Goal: Task Accomplishment & Management: Complete application form

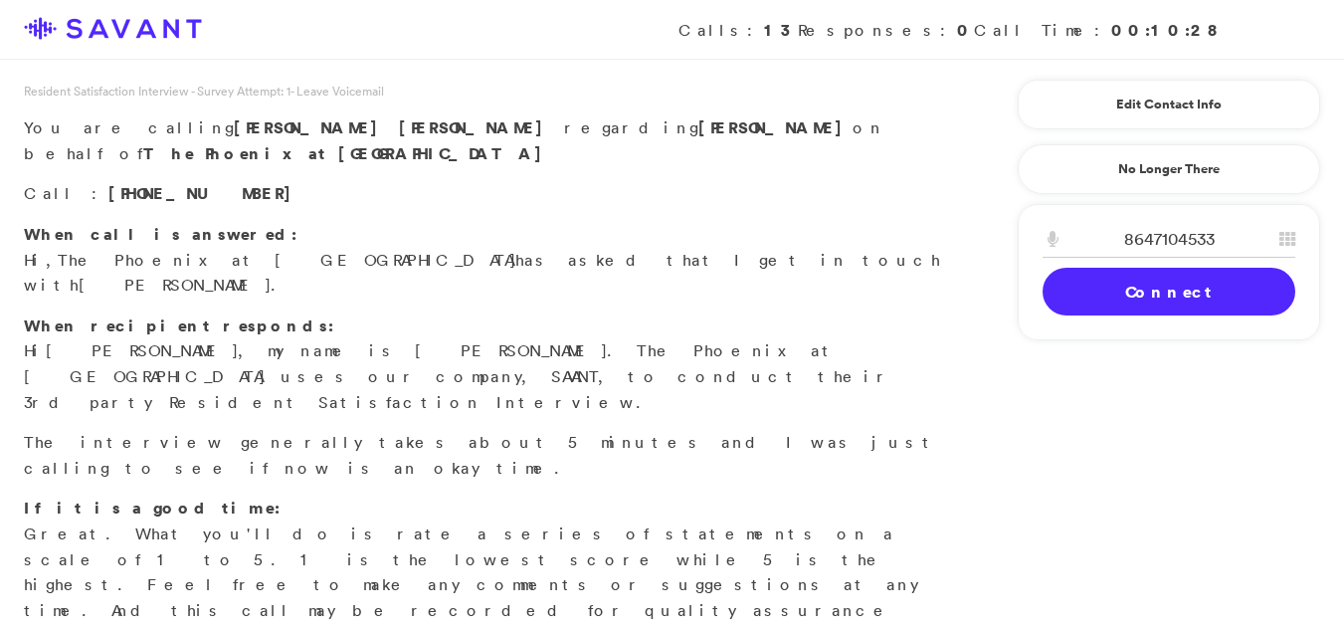
click at [1118, 317] on div "8647104533 1 2 A B C 3 D E F 4 G H I 5 J K L 6 M N O 7 P Q R S 8 T U V 9 W X Y …" at bounding box center [1169, 272] width 302 height 136
click at [1116, 294] on link "Connect" at bounding box center [1168, 292] width 253 height 48
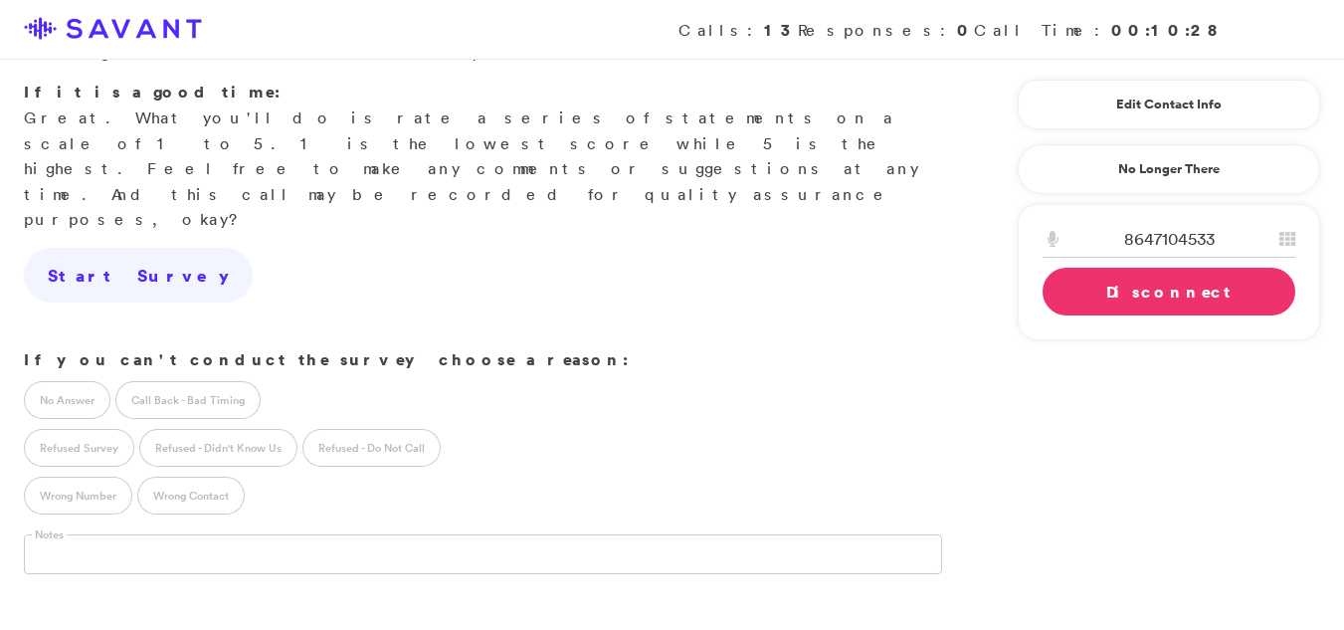
scroll to position [418, 0]
click at [164, 379] on label "Call Back - Bad Timing" at bounding box center [187, 398] width 145 height 38
click at [210, 379] on label "Call Back - Bad Timing" at bounding box center [187, 398] width 145 height 38
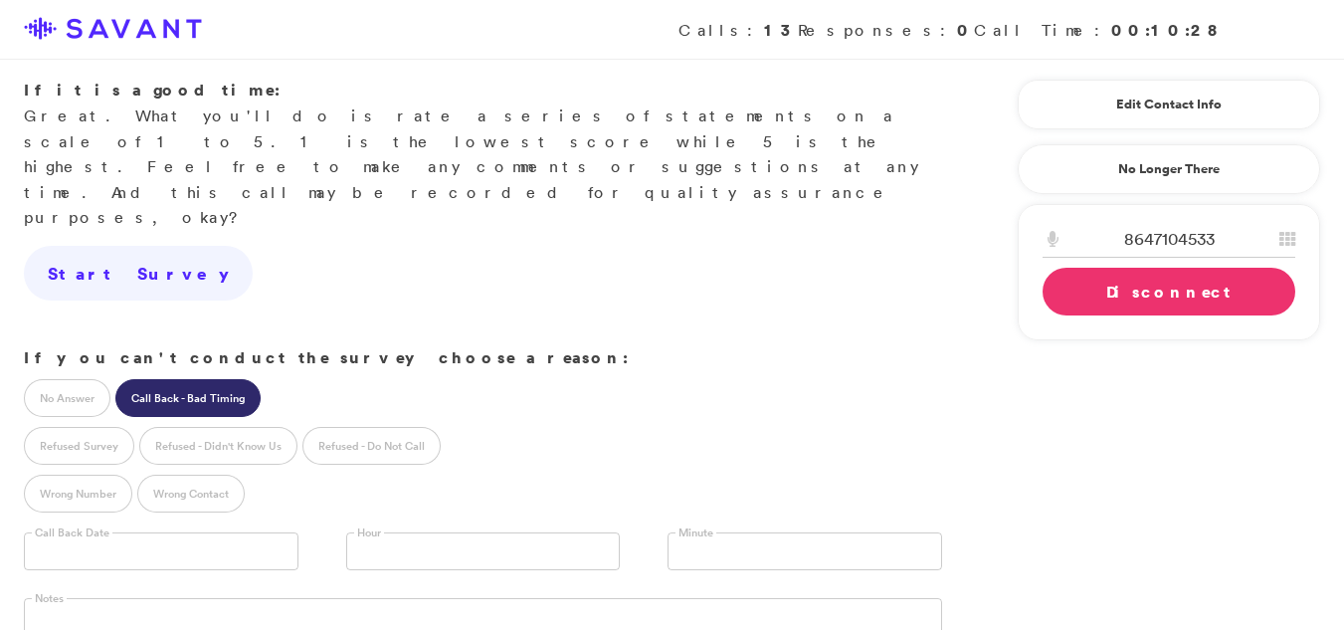
click at [210, 379] on label "Call Back - Bad Timing" at bounding box center [187, 398] width 145 height 38
click at [343, 467] on div "Wrong Number Wrong Contact" at bounding box center [483, 491] width 966 height 48
click at [1121, 314] on link "Disconnect" at bounding box center [1168, 292] width 253 height 48
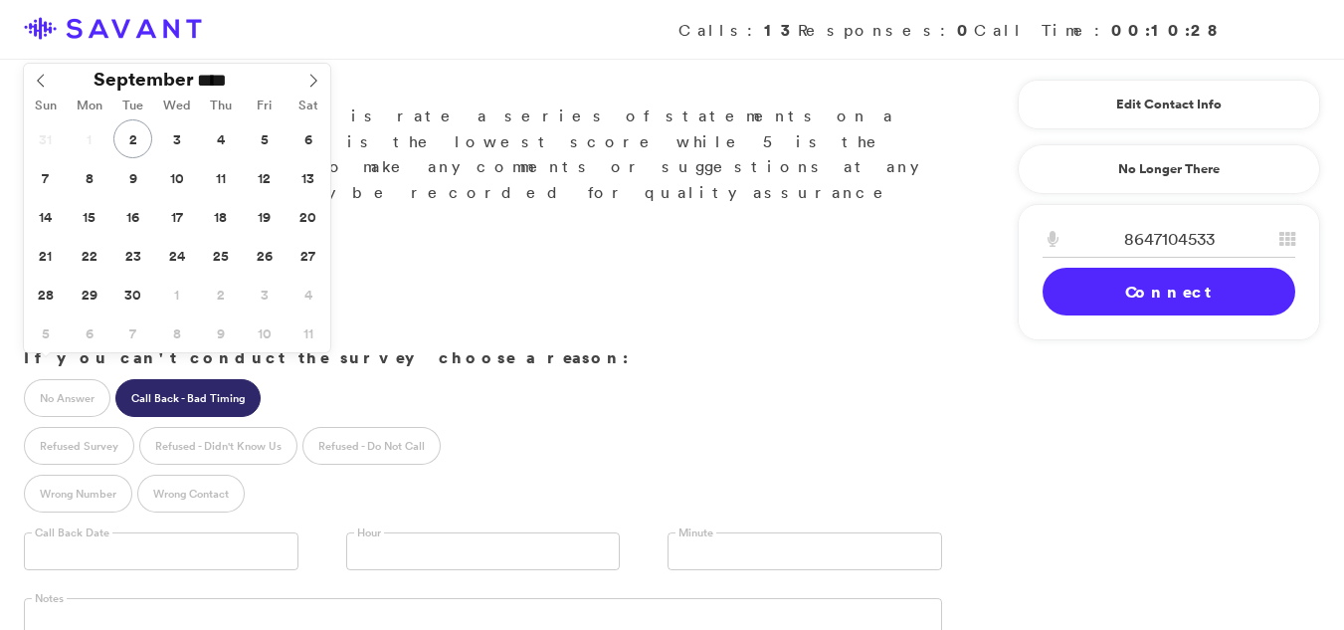
click at [81, 532] on input "text" at bounding box center [161, 551] width 275 height 38
type input "**********"
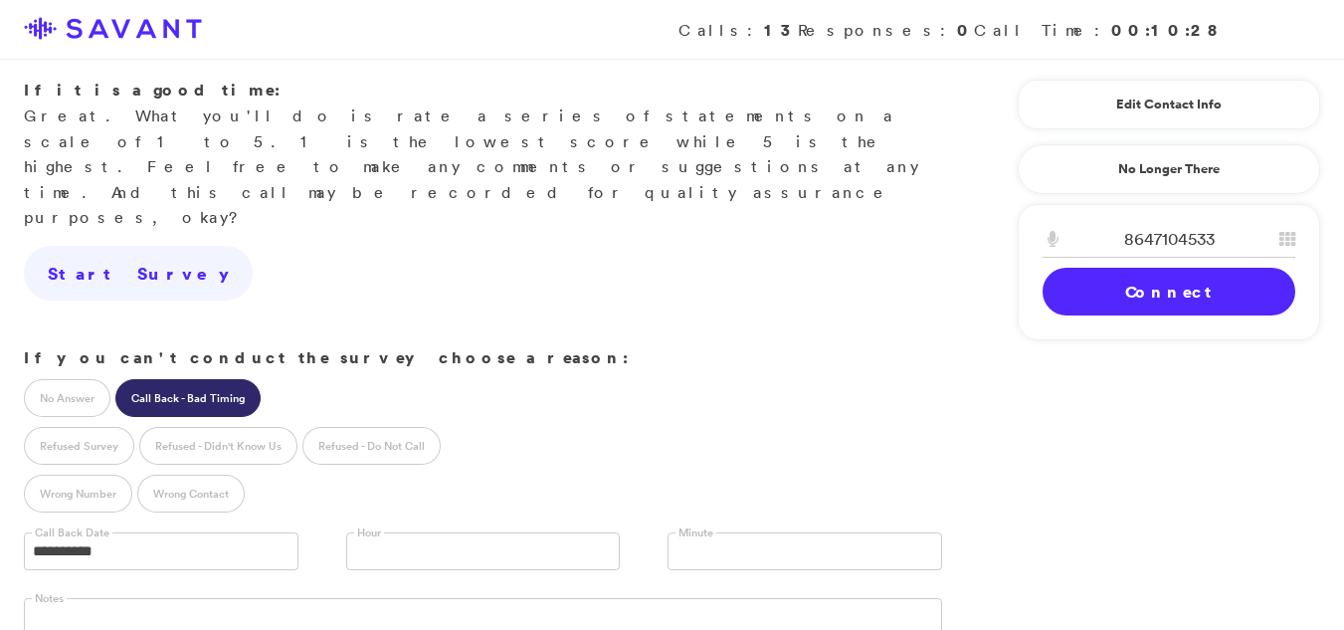
click at [430, 532] on link at bounding box center [483, 551] width 275 height 38
click at [723, 532] on link at bounding box center [804, 551] width 275 height 38
click at [681, 620] on li "30" at bounding box center [804, 632] width 273 height 25
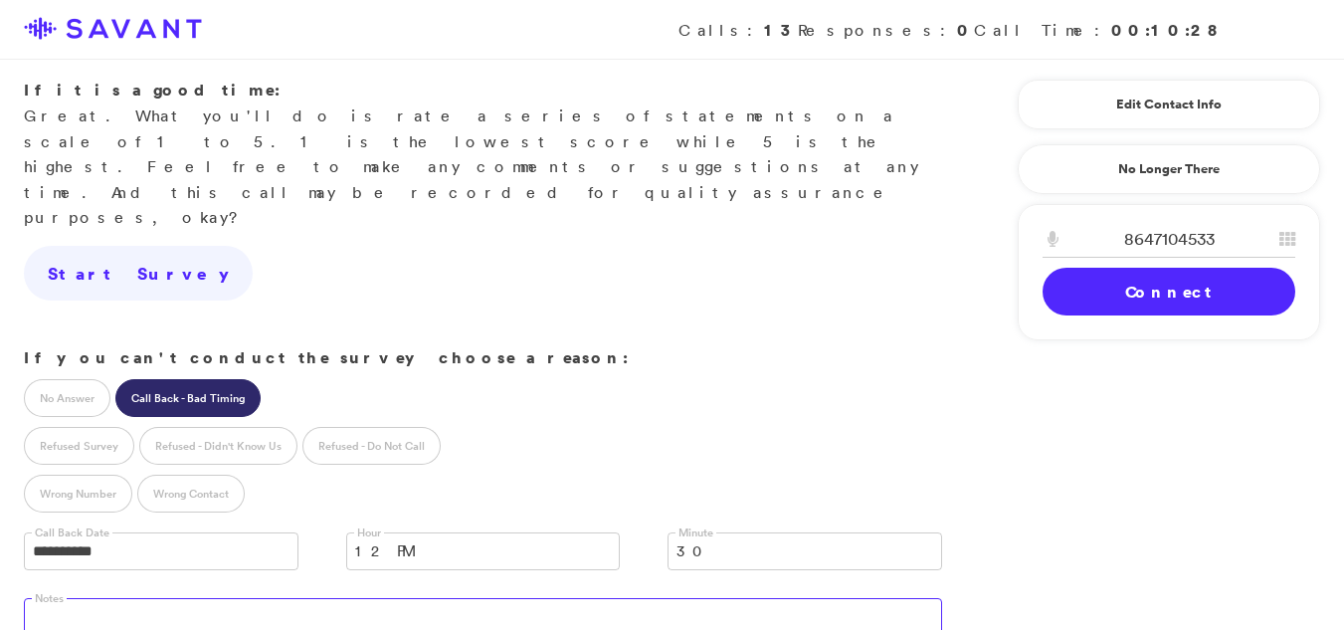
click at [58, 598] on textarea at bounding box center [483, 618] width 918 height 40
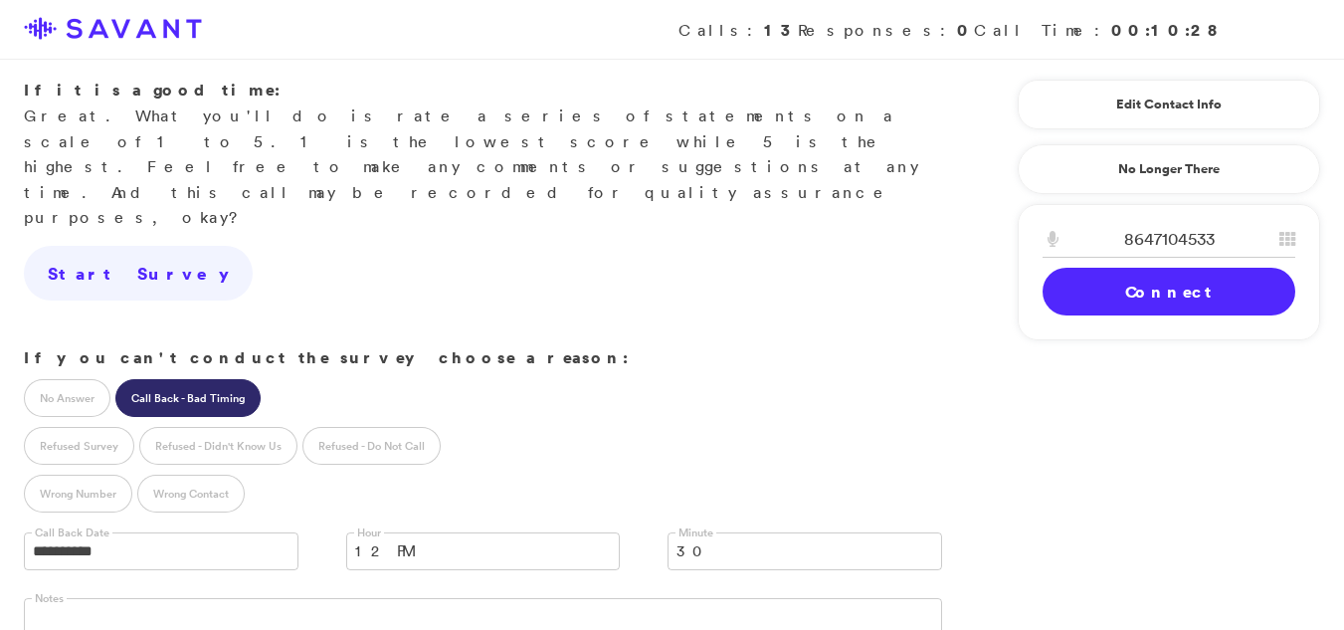
click at [38, 591] on label "Notes" at bounding box center [49, 598] width 35 height 15
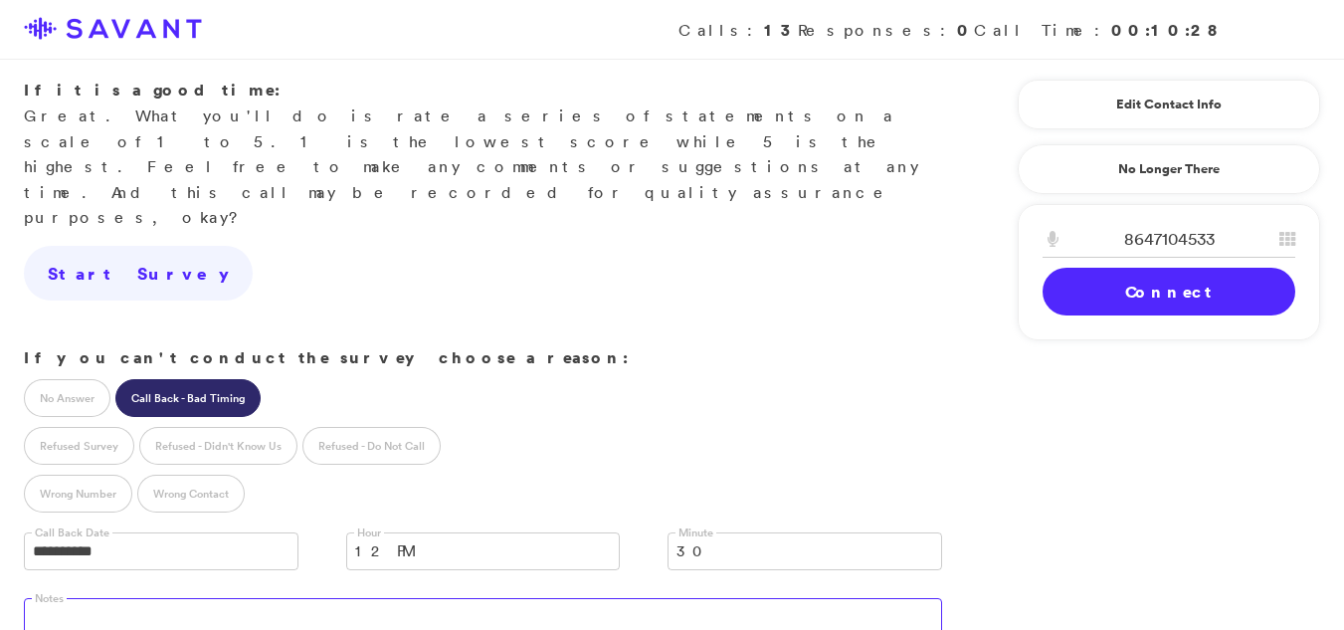
click at [86, 598] on textarea at bounding box center [483, 618] width 918 height 40
click at [72, 598] on textarea at bounding box center [483, 618] width 918 height 40
